Goal: Information Seeking & Learning: Learn about a topic

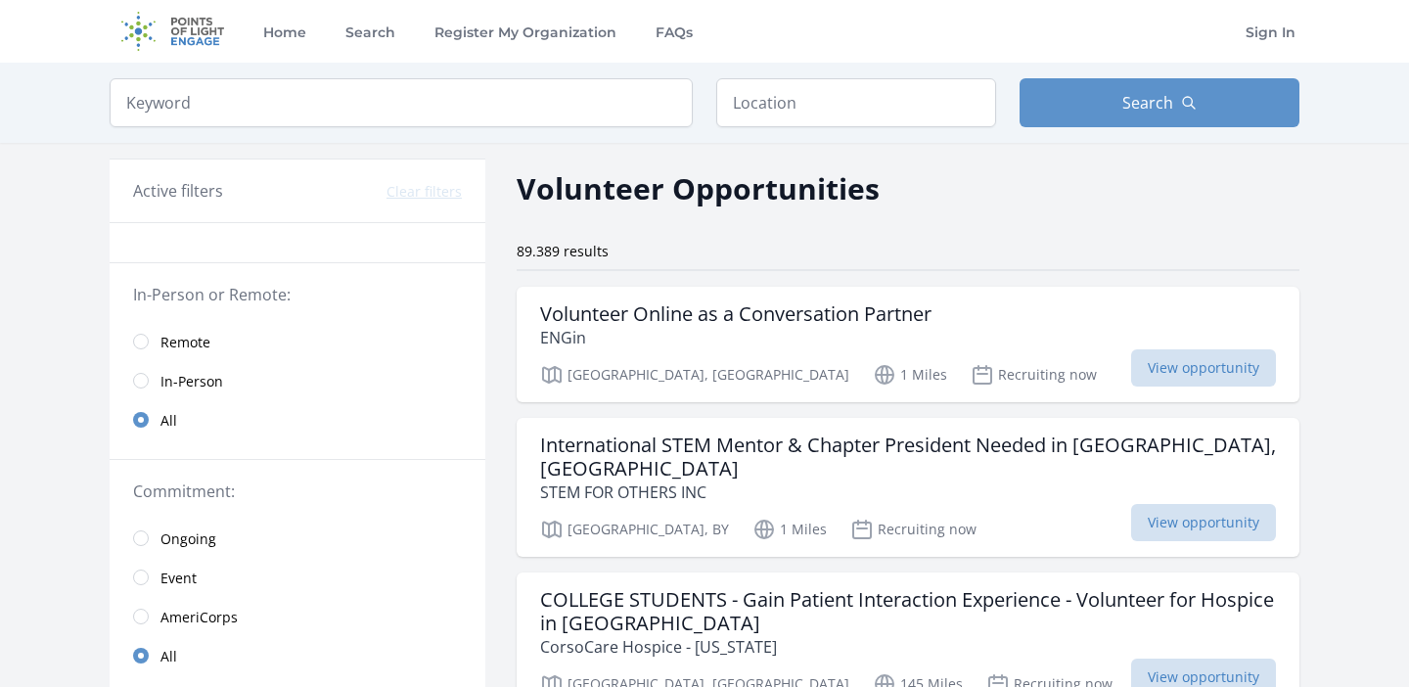
click at [147, 337] on input "radio" at bounding box center [141, 342] width 16 height 16
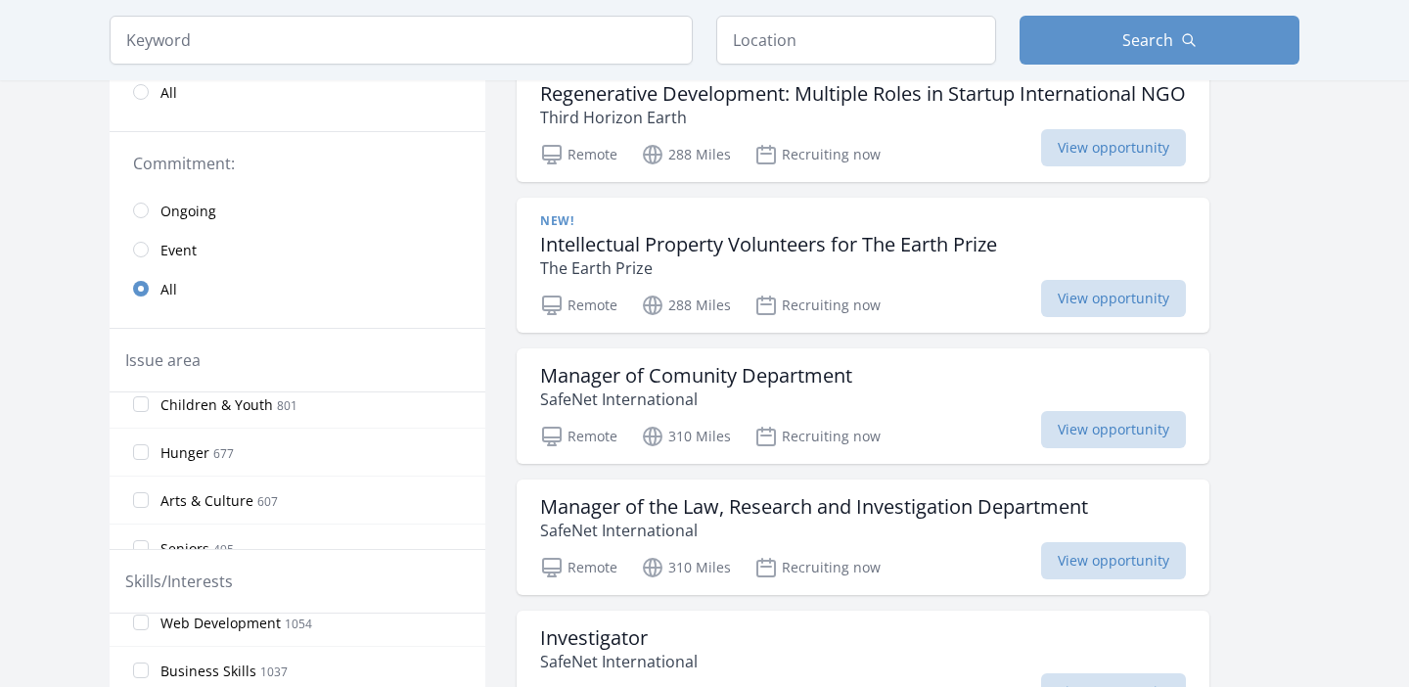
scroll to position [161, 0]
click at [144, 496] on input "Arts & Culture 607" at bounding box center [141, 495] width 16 height 16
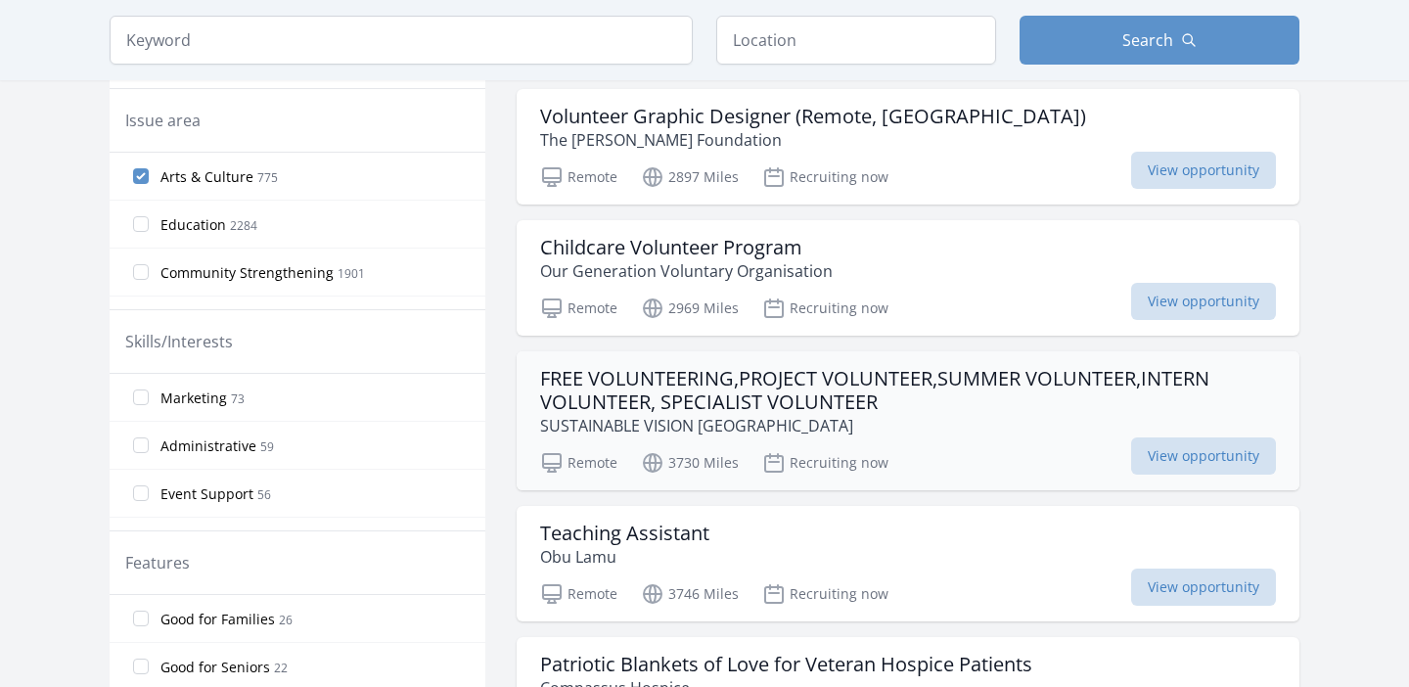
scroll to position [587, 0]
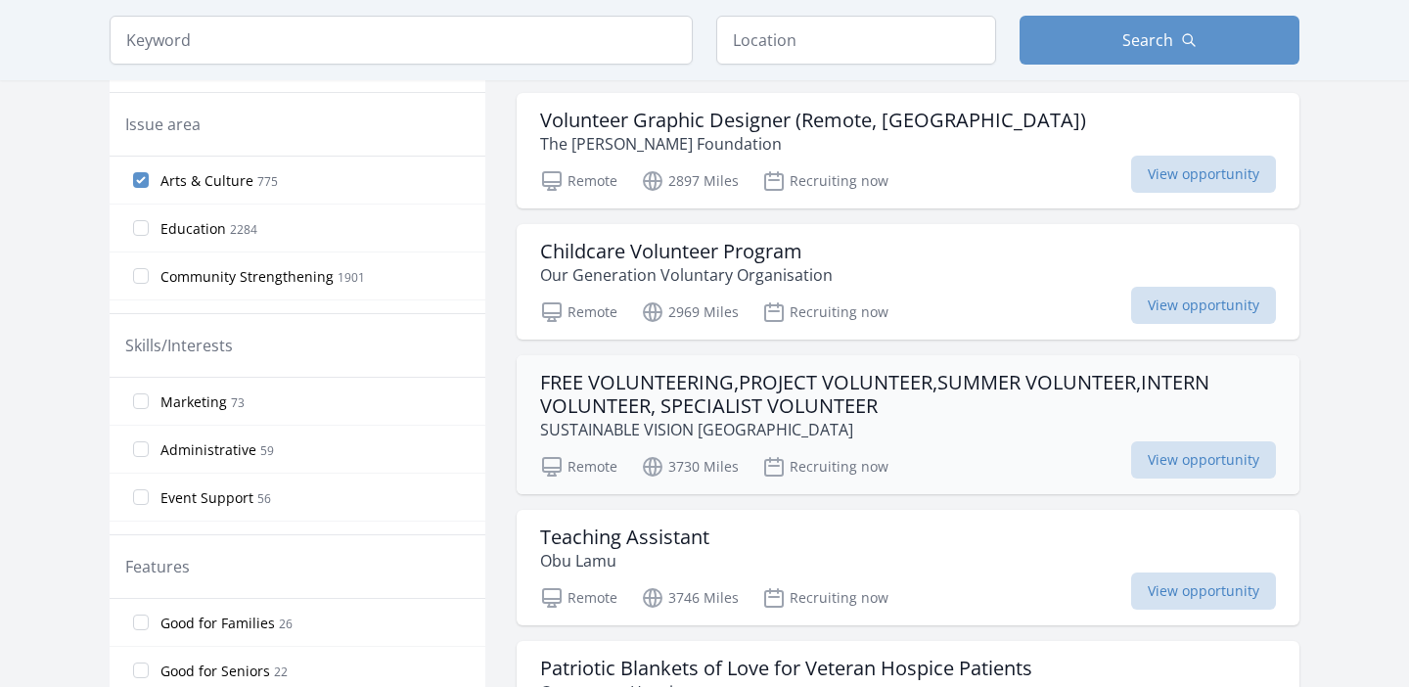
click at [641, 401] on h3 "FREE VOLUNTEERING,PROJECT VOLUNTEER,SUMMER VOLUNTEER,INTERN VOLUNTEER, SPECIALI…" at bounding box center [908, 394] width 736 height 47
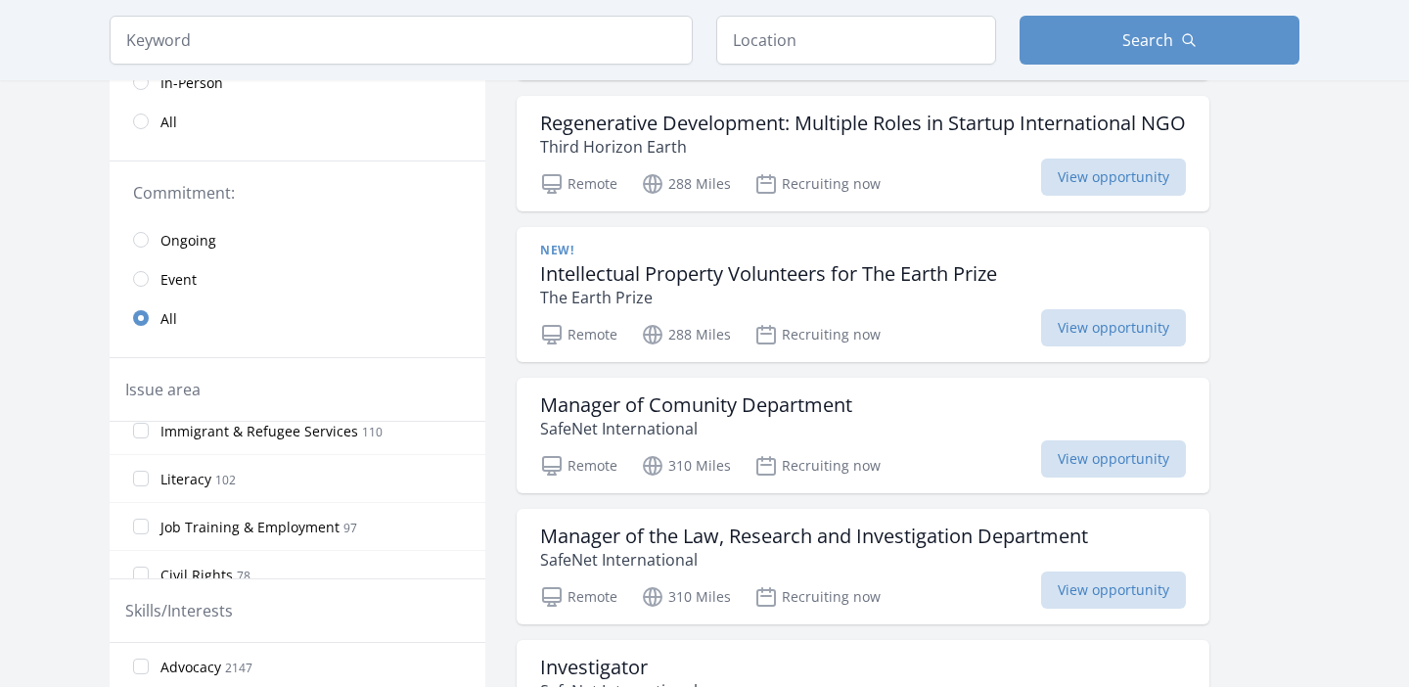
scroll to position [872, 0]
click at [139, 437] on input "Immigrant & Refugee Services 110" at bounding box center [141, 437] width 16 height 16
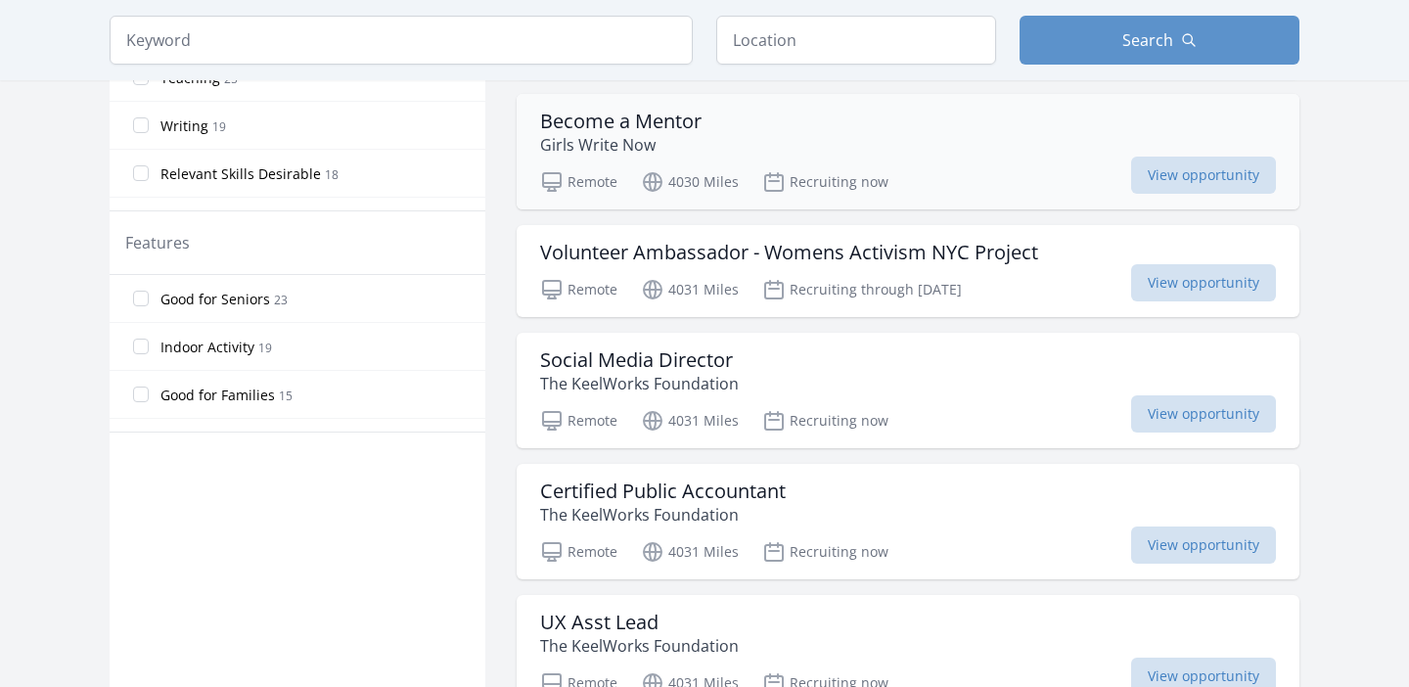
scroll to position [928, 0]
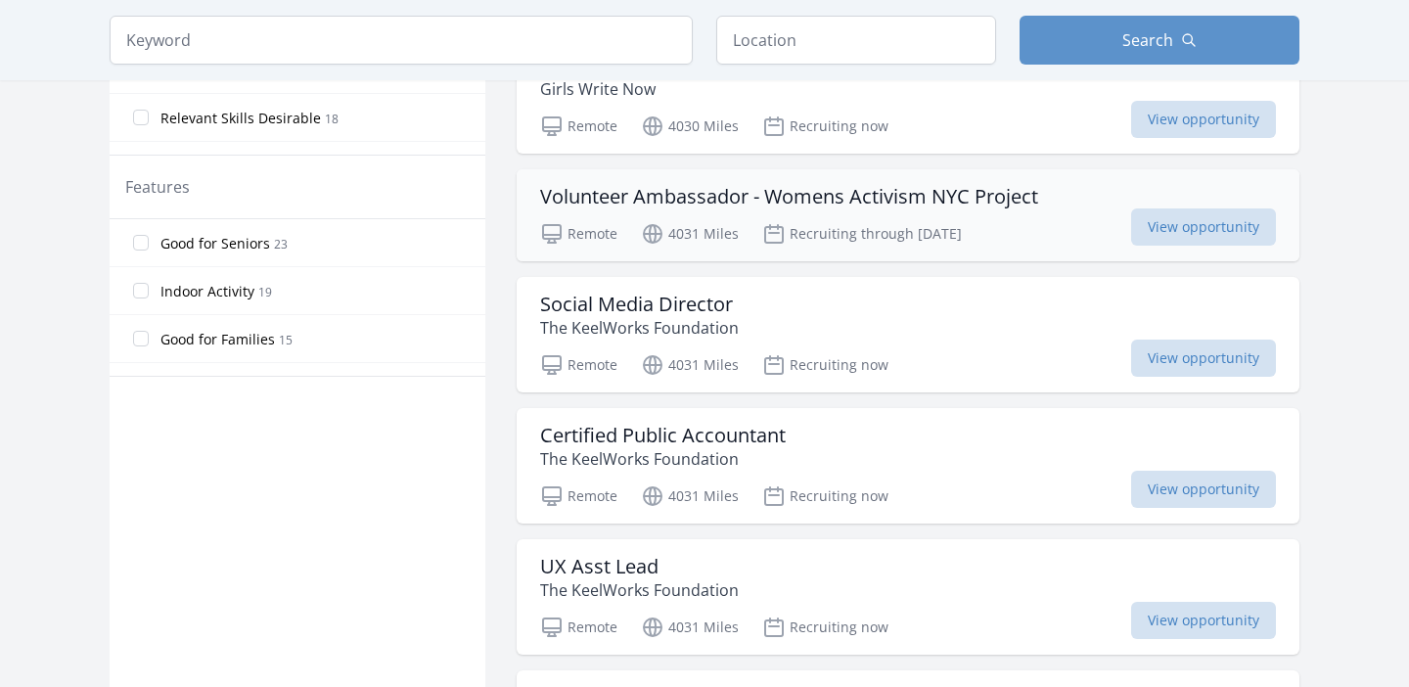
click at [828, 209] on div "Volunteer Ambassador - Womens Activism NYC Project Remote 4031 Miles Recruiting…" at bounding box center [908, 215] width 783 height 92
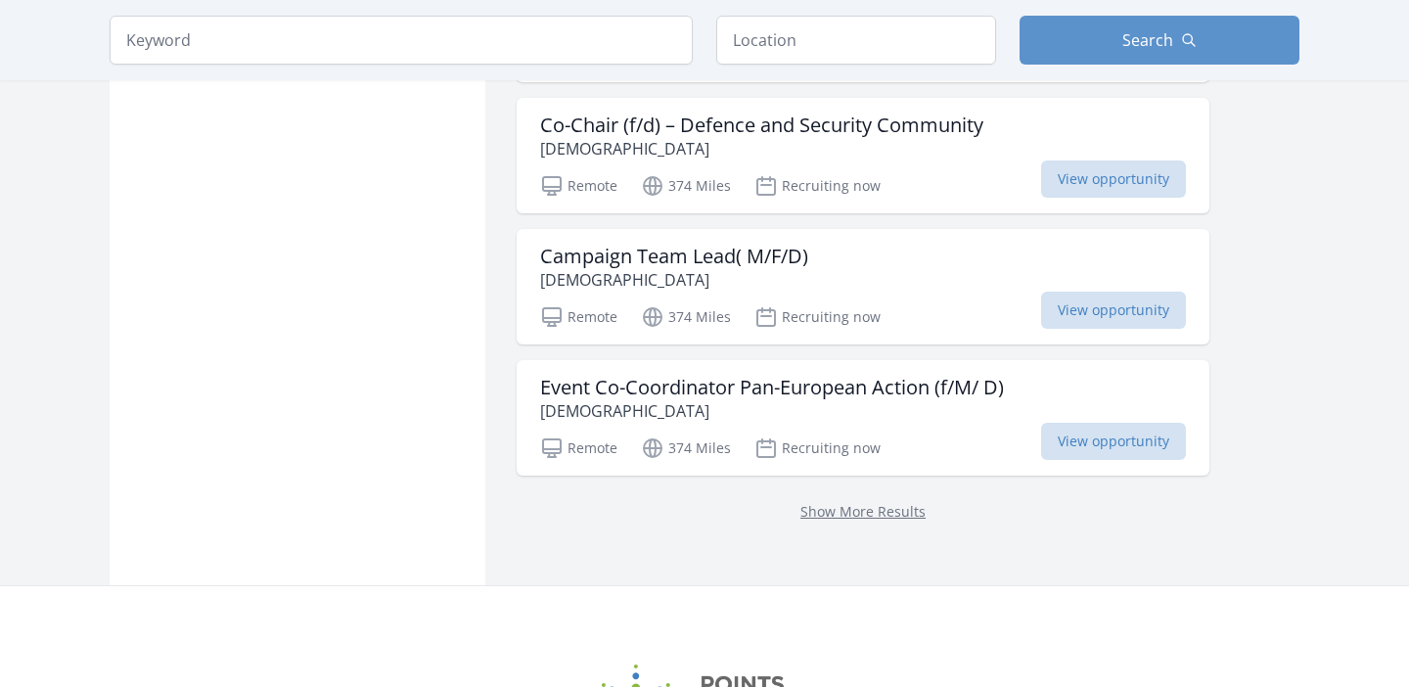
scroll to position [5190, 0]
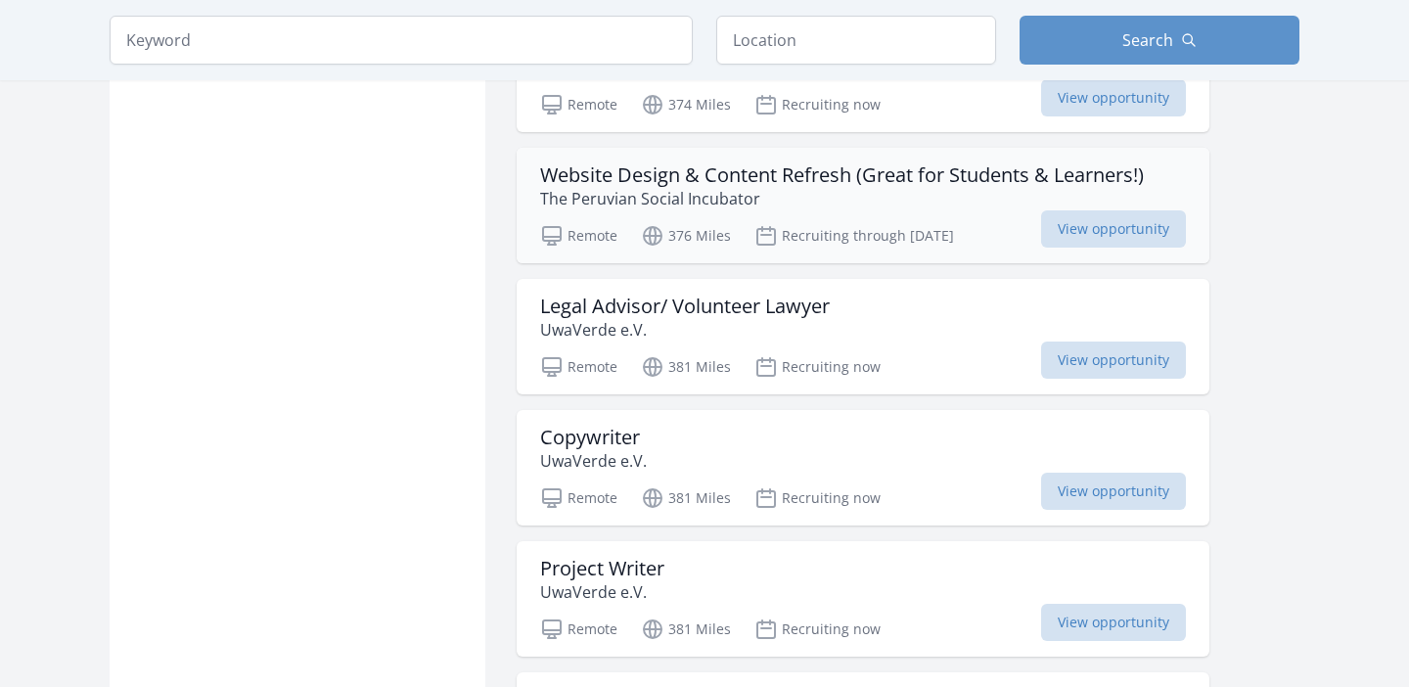
scroll to position [5280, 0]
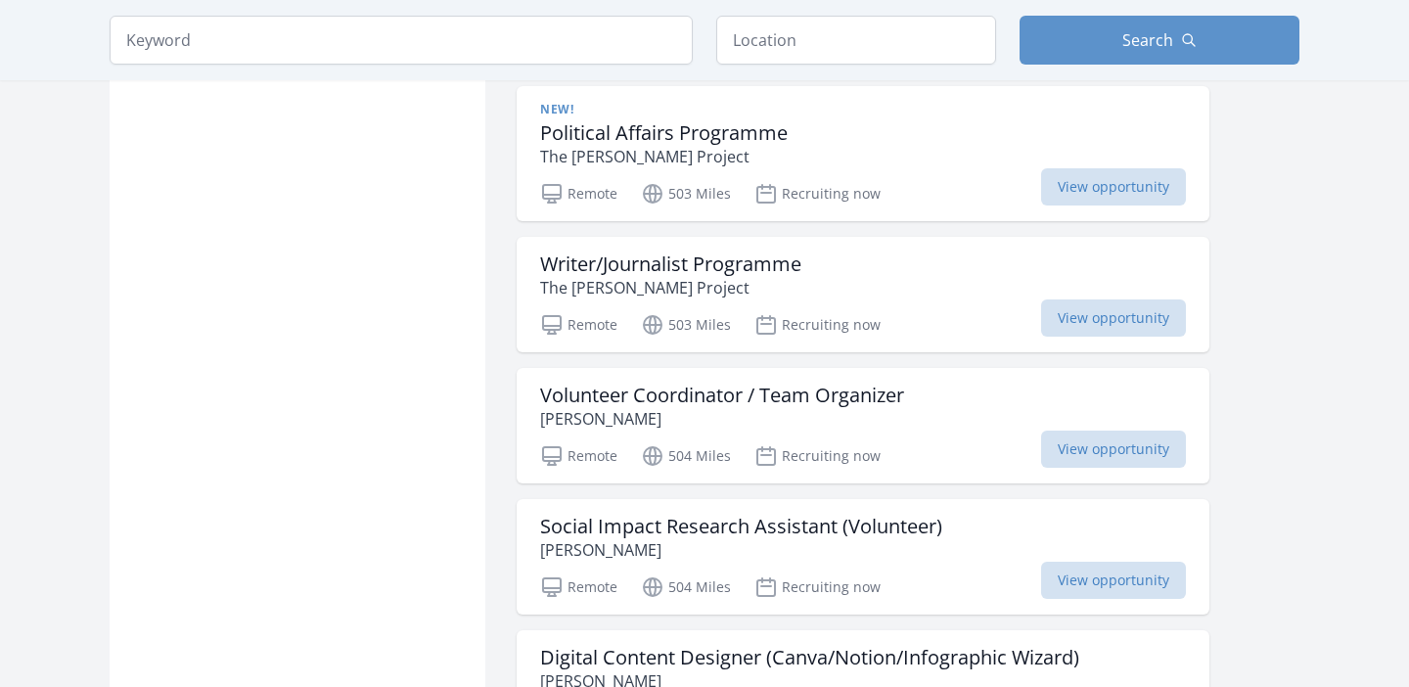
scroll to position [8134, 0]
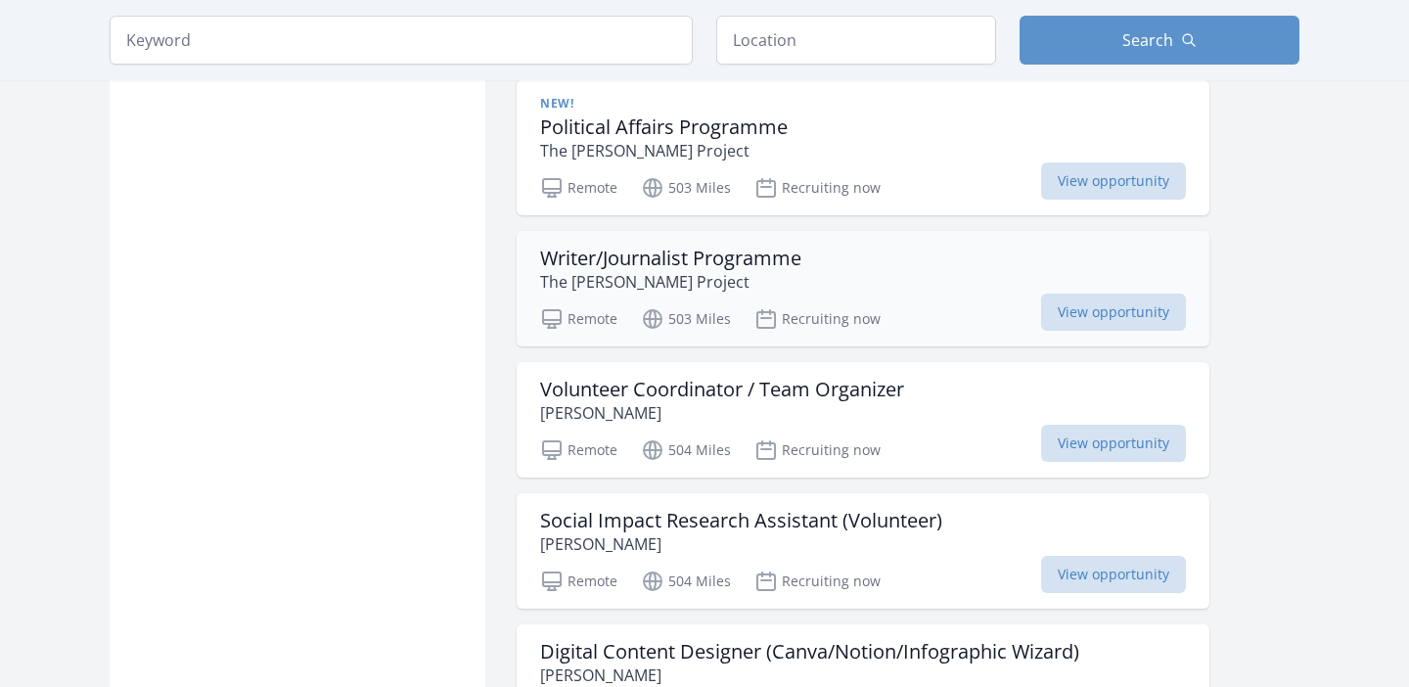
click at [676, 269] on h3 "Writer/Journalist Programme" at bounding box center [670, 258] width 261 height 23
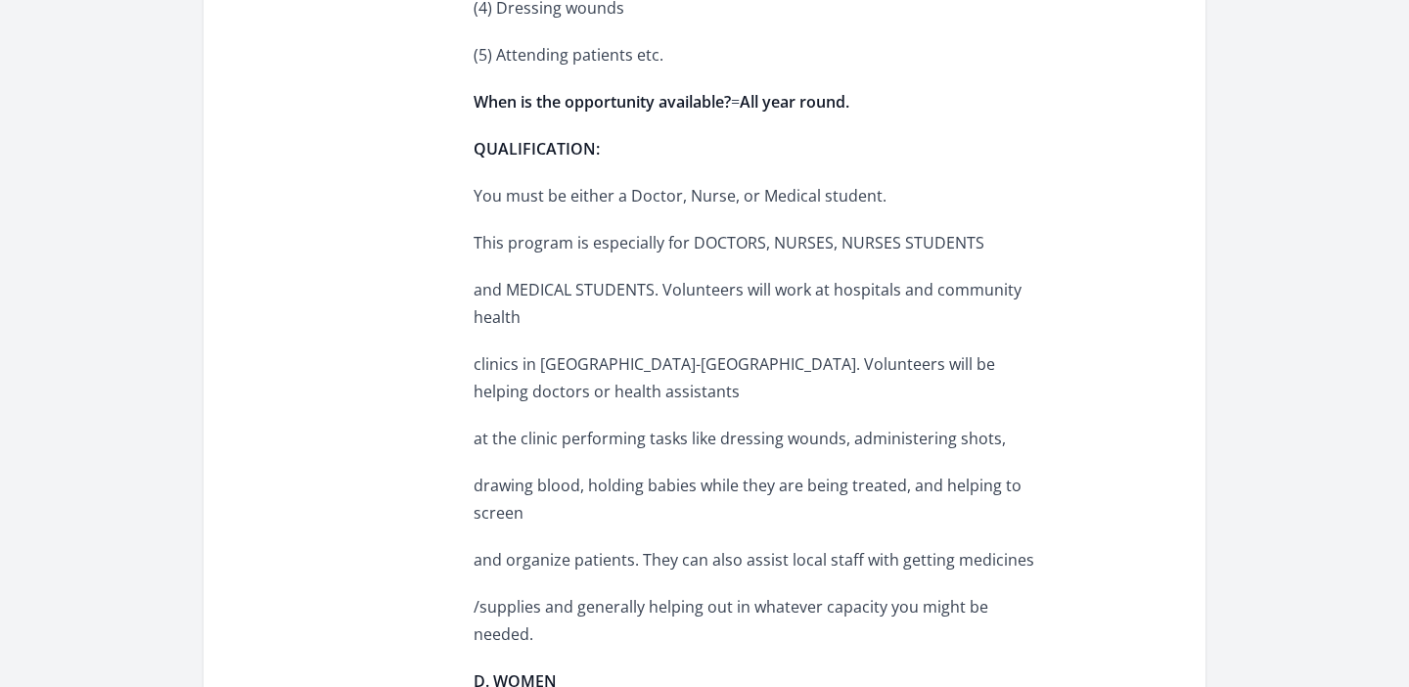
scroll to position [1644, 0]
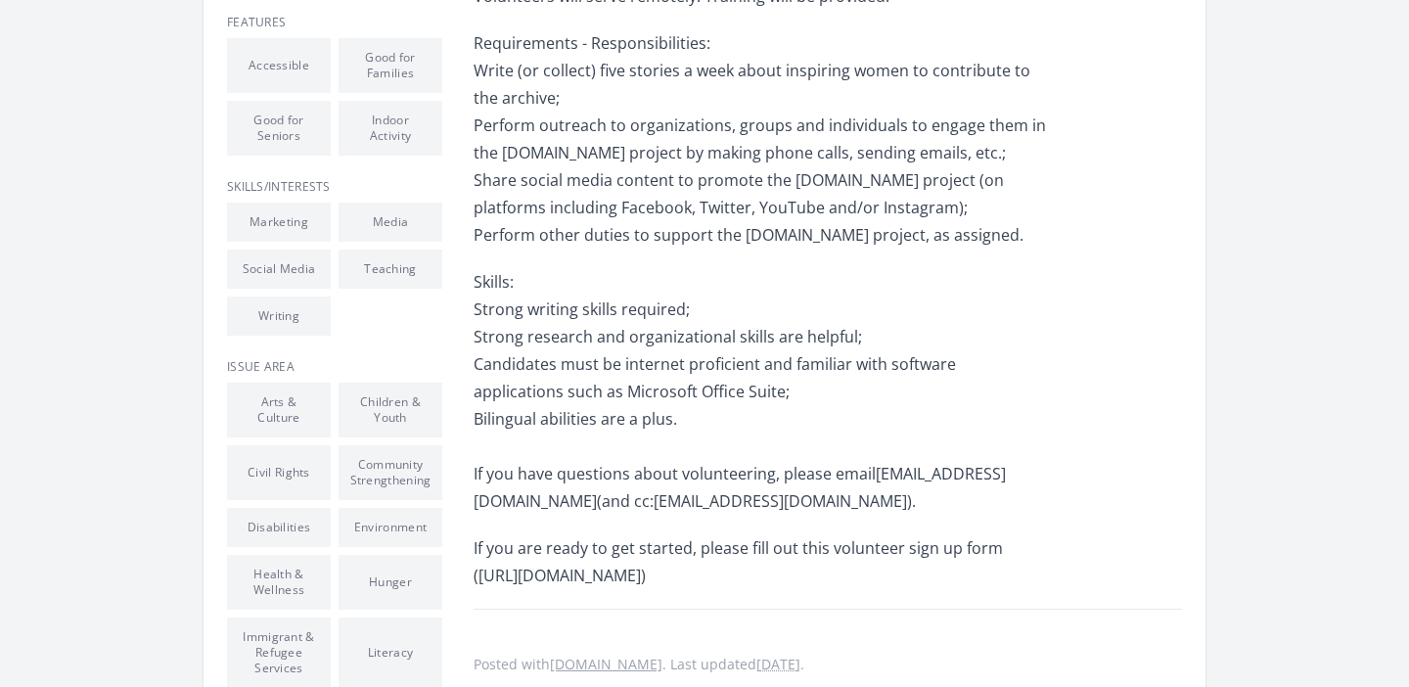
scroll to position [728, 0]
